Goal: Check status: Check status

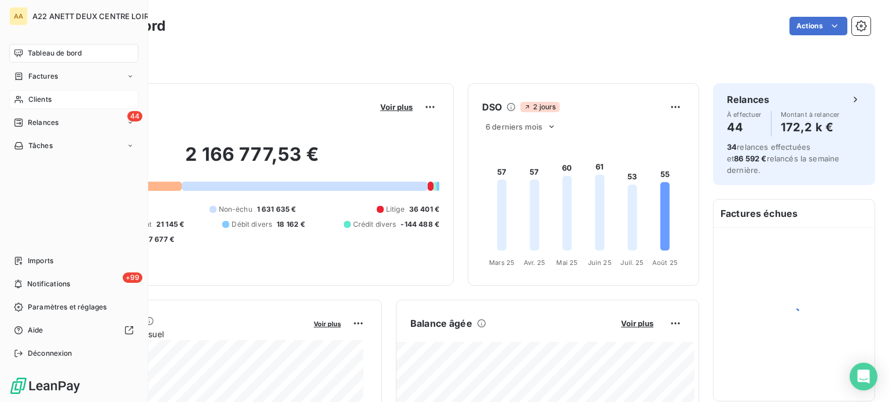
click at [21, 97] on icon at bounding box center [19, 99] width 10 height 9
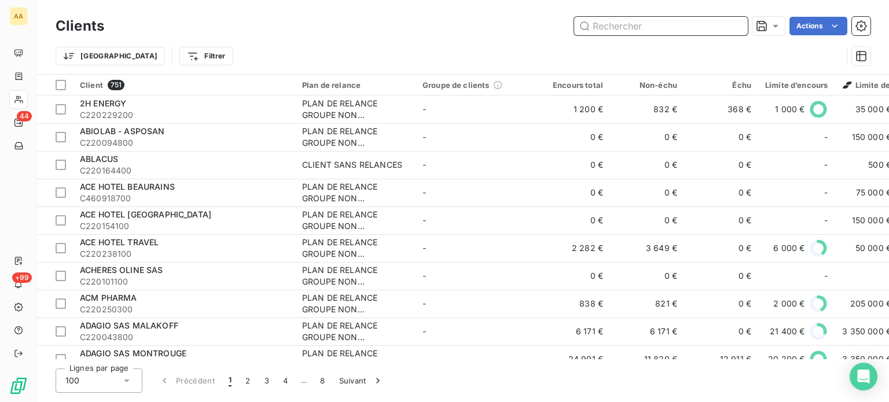
click at [610, 19] on input "text" at bounding box center [661, 26] width 174 height 19
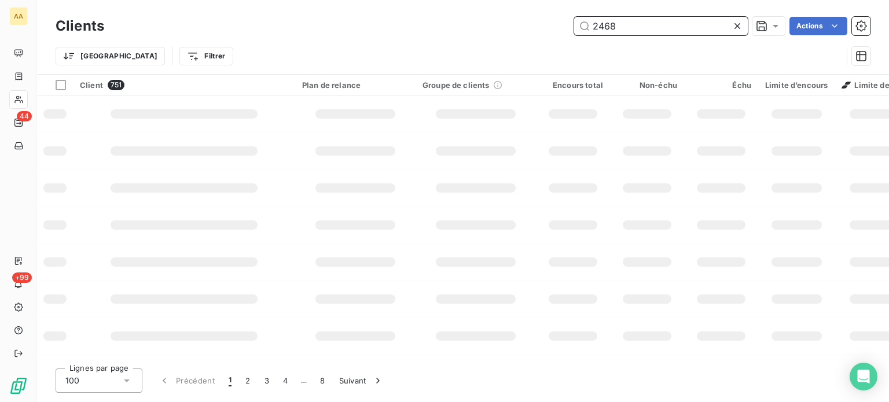
type input "2468"
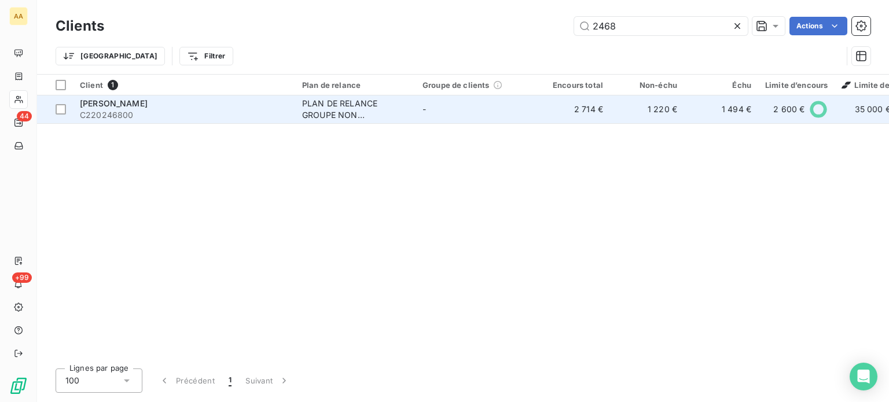
click at [332, 111] on div "PLAN DE RELANCE GROUPE NON AUTOMATIQUE" at bounding box center [355, 109] width 106 height 23
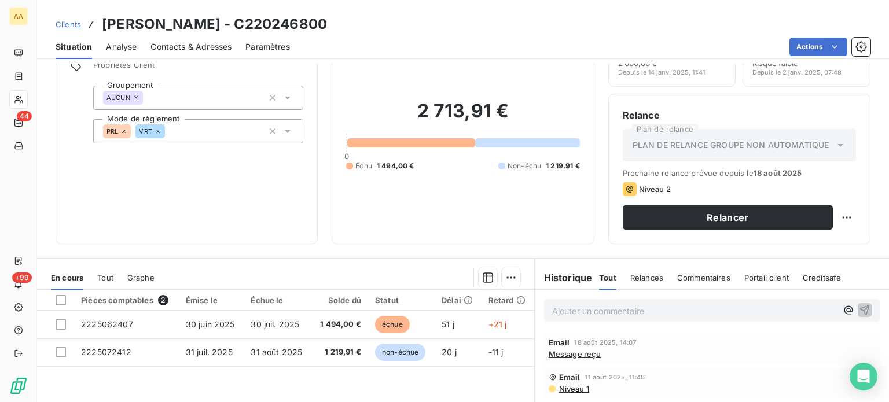
scroll to position [174, 0]
